Goal: Communication & Community: Share content

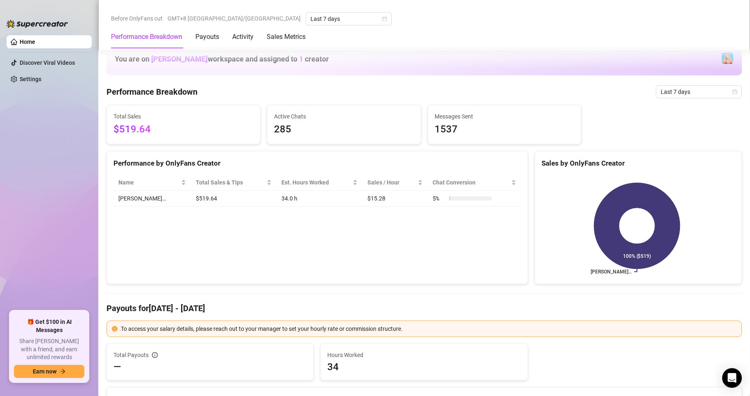
scroll to position [758, 0]
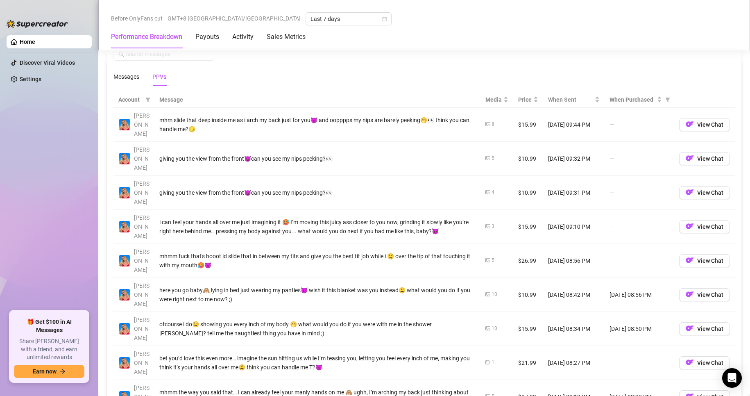
click at [170, 100] on th "Message" at bounding box center [317, 100] width 326 height 16
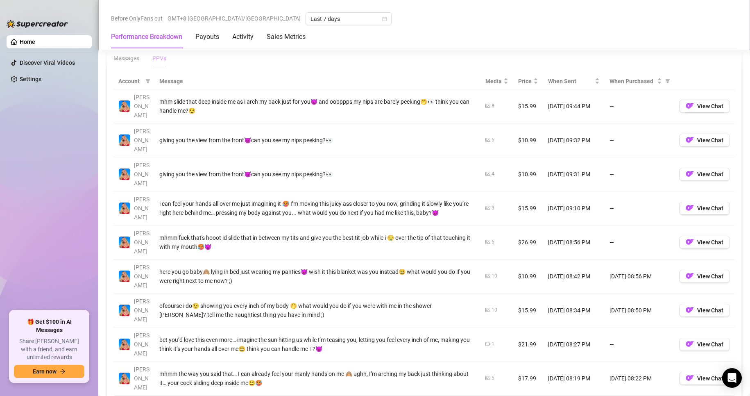
scroll to position [799, 0]
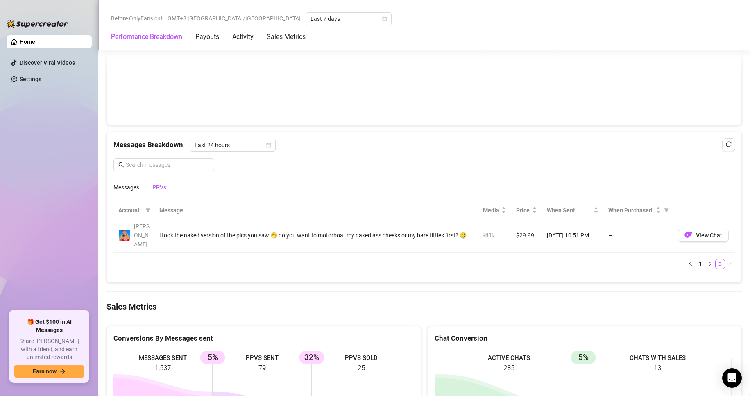
scroll to position [635, 0]
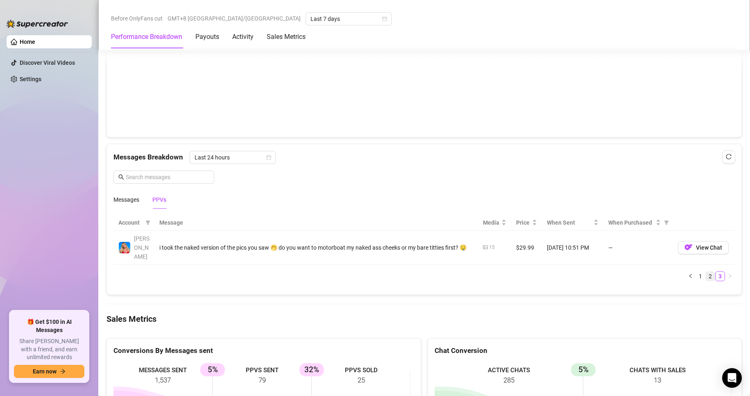
click at [706, 272] on link "2" at bounding box center [710, 276] width 9 height 9
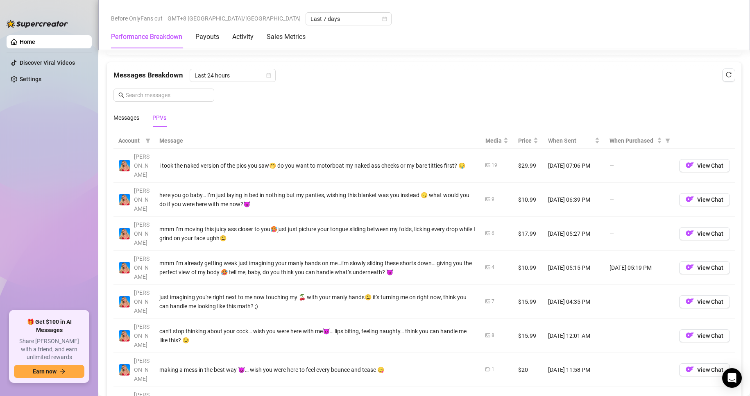
scroll to position [758, 0]
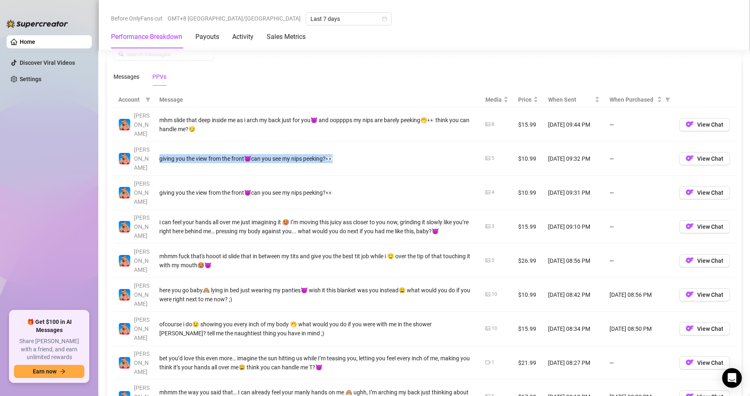
drag, startPoint x: 159, startPoint y: 149, endPoint x: 341, endPoint y: 148, distance: 182.4
click at [341, 148] on td "giving you the view from the front😈can you see my nips peeking?👀" at bounding box center [317, 159] width 326 height 34
click at [360, 151] on td "giving you the view from the front😈can you see my nips peeking?👀" at bounding box center [317, 159] width 326 height 34
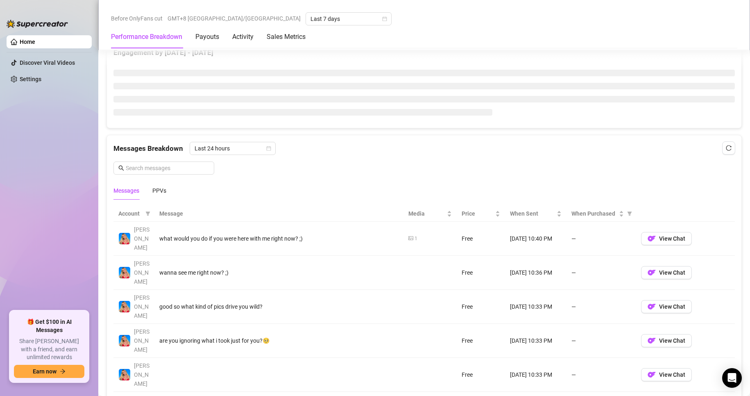
scroll to position [574, 0]
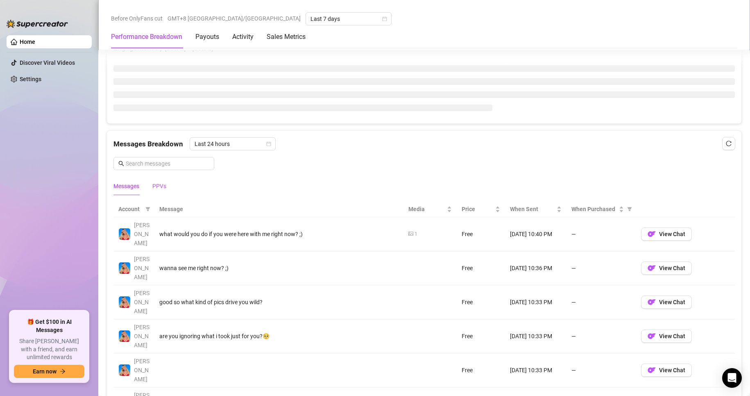
click at [164, 190] on div "PPVs" at bounding box center [159, 186] width 14 height 9
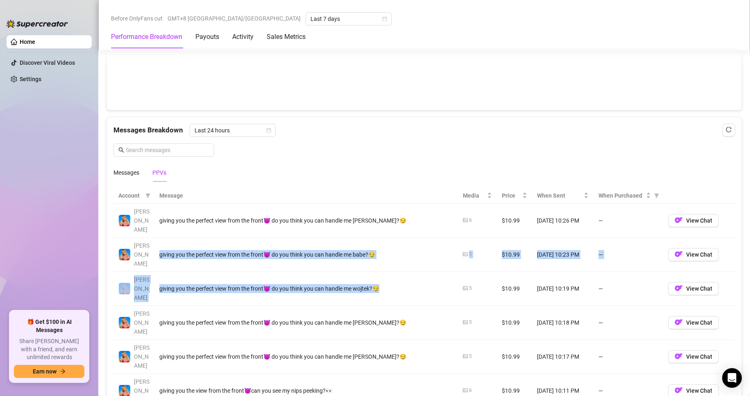
scroll to position [697, 0]
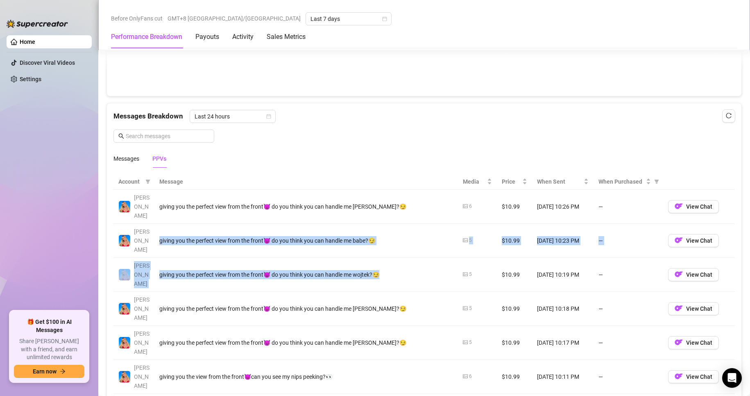
drag, startPoint x: 159, startPoint y: 210, endPoint x: 409, endPoint y: 253, distance: 253.3
click at [409, 254] on tbody "Ashley giving you the perfect view from the front😈 do you think you can handle …" at bounding box center [425, 360] width 622 height 340
click at [399, 258] on td "giving you the perfect view from the front😈 do you think you can handle me wojt…" at bounding box center [306, 275] width 304 height 34
click at [214, 236] on div "giving you the perfect view from the front😈 do you think you can handle me babe…" at bounding box center [306, 240] width 294 height 9
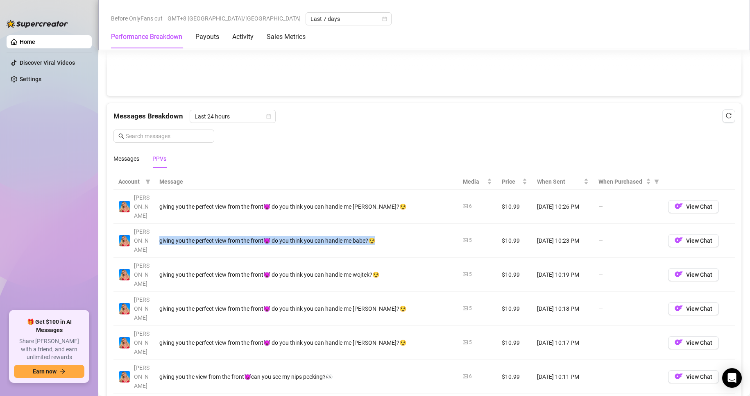
drag, startPoint x: 165, startPoint y: 228, endPoint x: 391, endPoint y: 232, distance: 225.8
click at [391, 232] on td "giving you the perfect view from the front😈 do you think you can handle me babe…" at bounding box center [306, 241] width 304 height 34
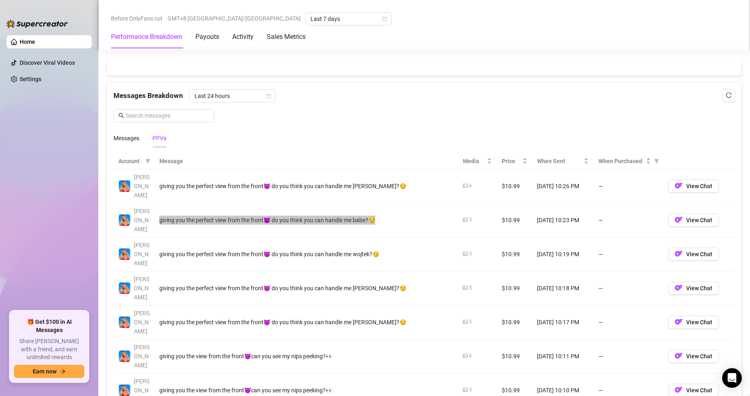
scroll to position [676, 0]
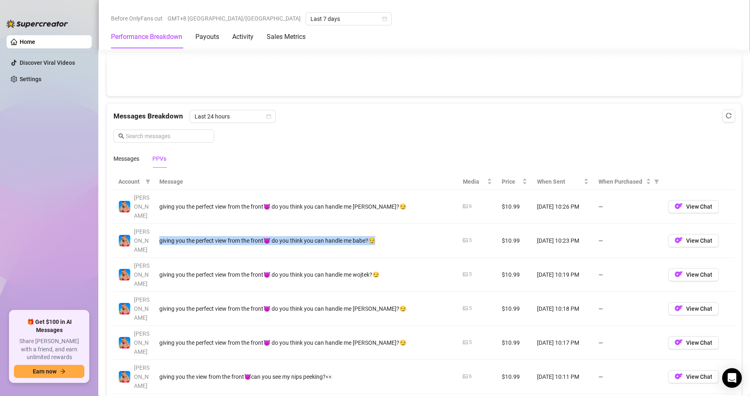
click at [255, 236] on div "giving you the perfect view from the front😈 do you think you can handle me babe…" at bounding box center [306, 240] width 294 height 9
click at [233, 207] on td "giving you the perfect view from the front😈 do you think you can handle me [PER…" at bounding box center [306, 207] width 304 height 34
drag, startPoint x: 157, startPoint y: 222, endPoint x: 382, endPoint y: 230, distance: 225.1
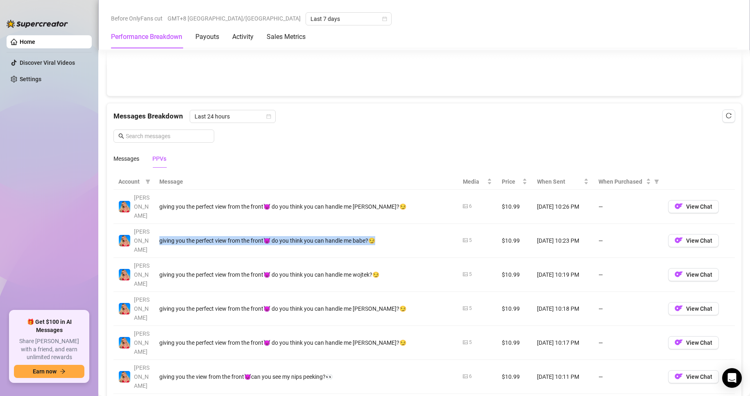
click at [382, 230] on td "giving you the perfect view from the front😈 do you think you can handle me babe…" at bounding box center [306, 241] width 304 height 34
copy div "giving you the perfect view from the front😈 do you think you can handle me babe…"
click at [177, 236] on div "giving you the perfect view from the front😈 do you think you can handle me babe…" at bounding box center [306, 240] width 294 height 9
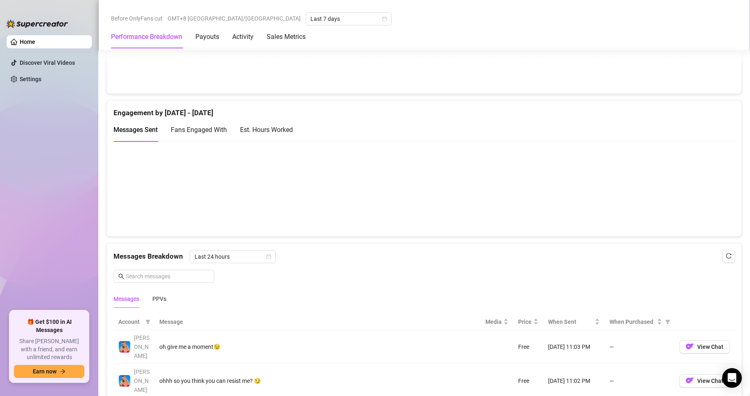
scroll to position [615, 0]
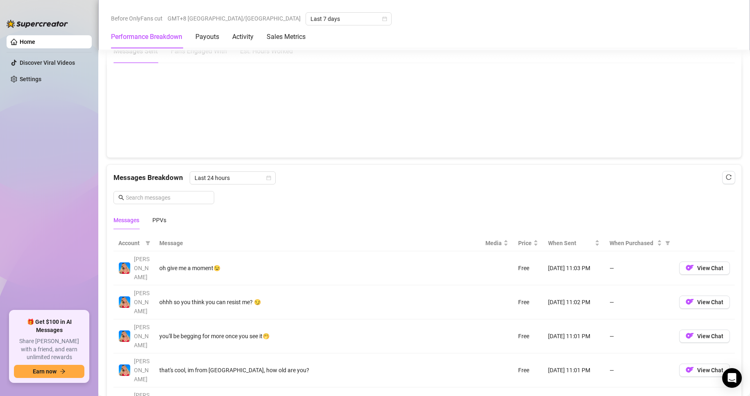
click at [167, 217] on div "Messages PPVs" at bounding box center [425, 220] width 622 height 19
click at [163, 222] on div "PPVs" at bounding box center [159, 220] width 14 height 9
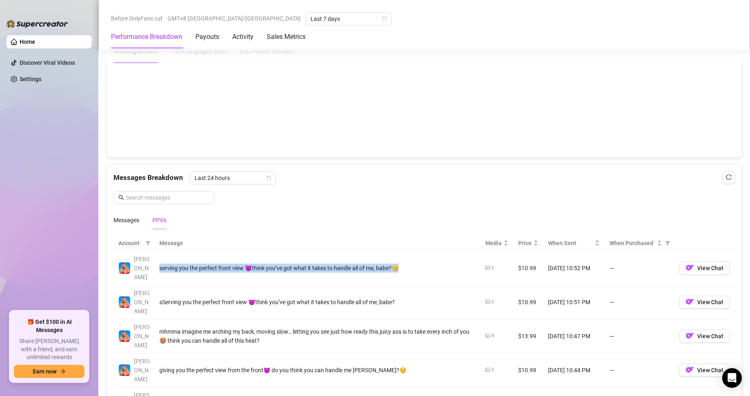
drag, startPoint x: 157, startPoint y: 266, endPoint x: 401, endPoint y: 251, distance: 243.8
click at [401, 251] on td "serving you the perfect front view 😈think you’ve got what it takes to handle al…" at bounding box center [317, 268] width 326 height 34
copy div "serving you the perfect front view 😈think you’ve got what it takes to handle al…"
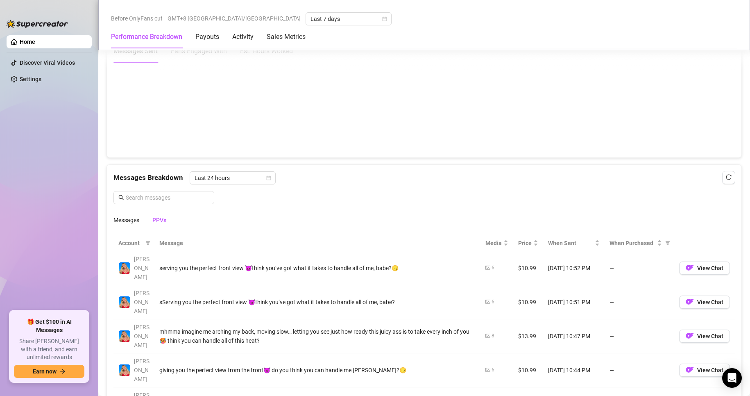
click at [261, 298] on div "sServing you the perfect front view 😈think you’ve got what it takes to handle a…" at bounding box center [317, 302] width 316 height 9
click at [264, 298] on div "sServing you the perfect front view 😈think you’ve got what it takes to handle a…" at bounding box center [317, 302] width 316 height 9
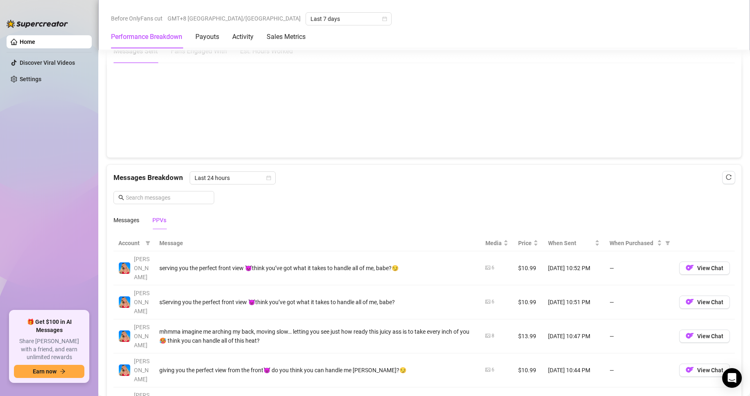
click at [276, 264] on div "serving you the perfect front view 😈think you’ve got what it takes to handle al…" at bounding box center [317, 268] width 316 height 9
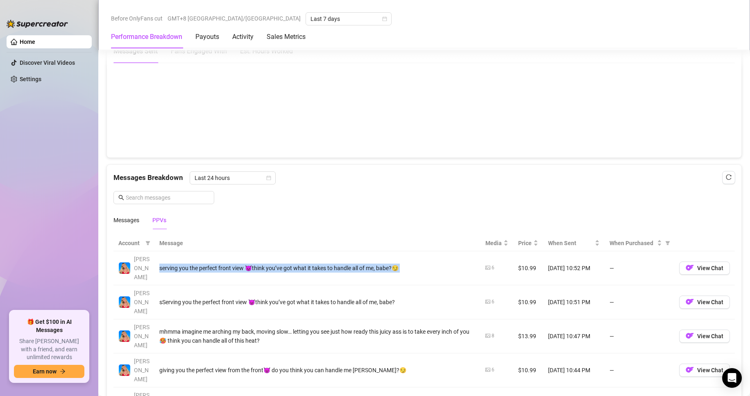
click at [276, 264] on div "serving you the perfect front view 😈think you’ve got what it takes to handle al…" at bounding box center [317, 268] width 316 height 9
copy tr "serving you the perfect front view 😈think you’ve got what it takes to handle al…"
click at [217, 264] on div "serving you the perfect front view 😈think you’ve got what it takes to handle al…" at bounding box center [317, 268] width 316 height 9
click at [218, 264] on div "serving you the perfect front view 😈think you’ve got what it takes to handle al…" at bounding box center [317, 268] width 316 height 9
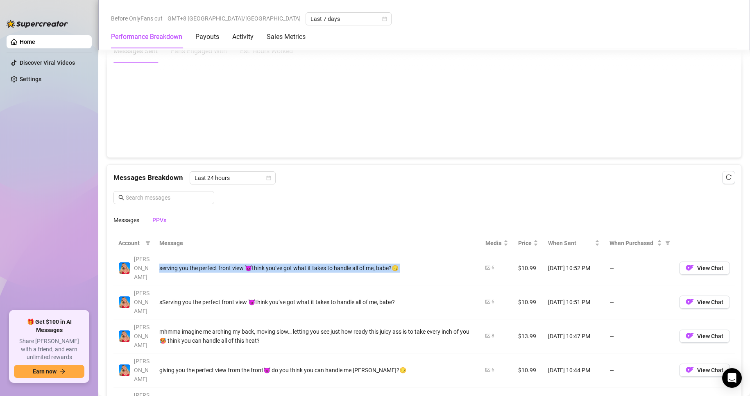
click at [189, 268] on td "serving you the perfect front view 😈think you’ve got what it takes to handle al…" at bounding box center [317, 268] width 326 height 34
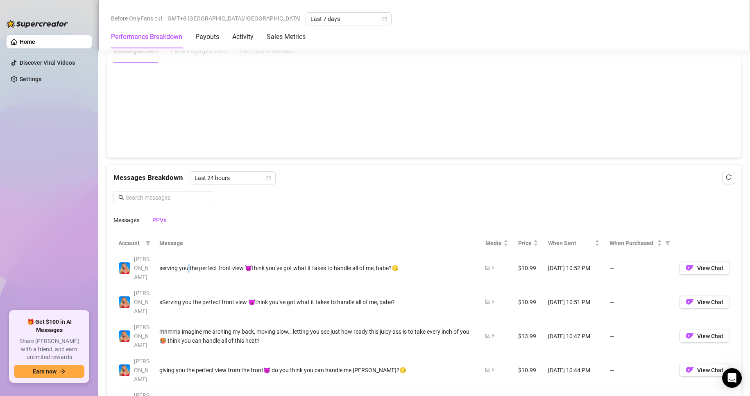
click at [189, 268] on td "serving you the perfect front view 😈think you’ve got what it takes to handle al…" at bounding box center [317, 268] width 326 height 34
click at [189, 267] on div "serving you the perfect front view 😈think you’ve got what it takes to handle al…" at bounding box center [317, 268] width 316 height 9
click at [194, 264] on div "serving you the perfect front view 😈think you’ve got what it takes to handle al…" at bounding box center [317, 268] width 316 height 9
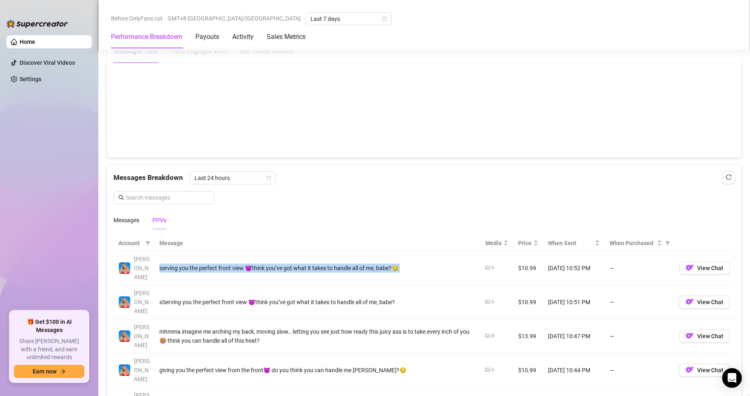
click at [194, 264] on div "serving you the perfect front view 😈think you’ve got what it takes to handle al…" at bounding box center [317, 268] width 316 height 9
copy tr "serving you the perfect front view 😈think you’ve got what it takes to handle al…"
